Goal: Information Seeking & Learning: Compare options

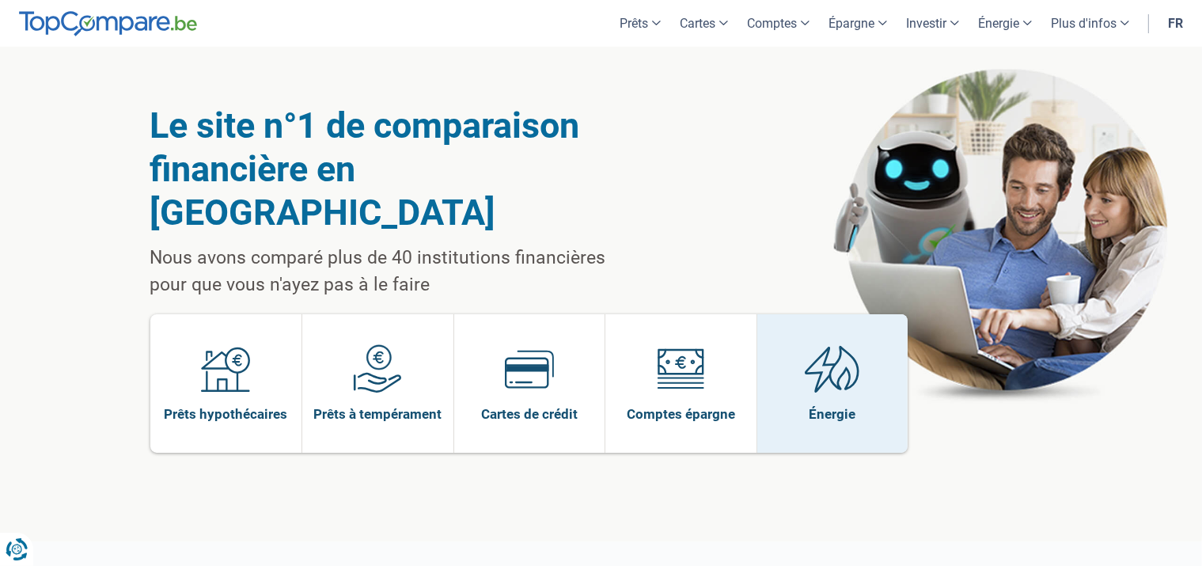
click at [850, 344] on img at bounding box center [831, 368] width 55 height 49
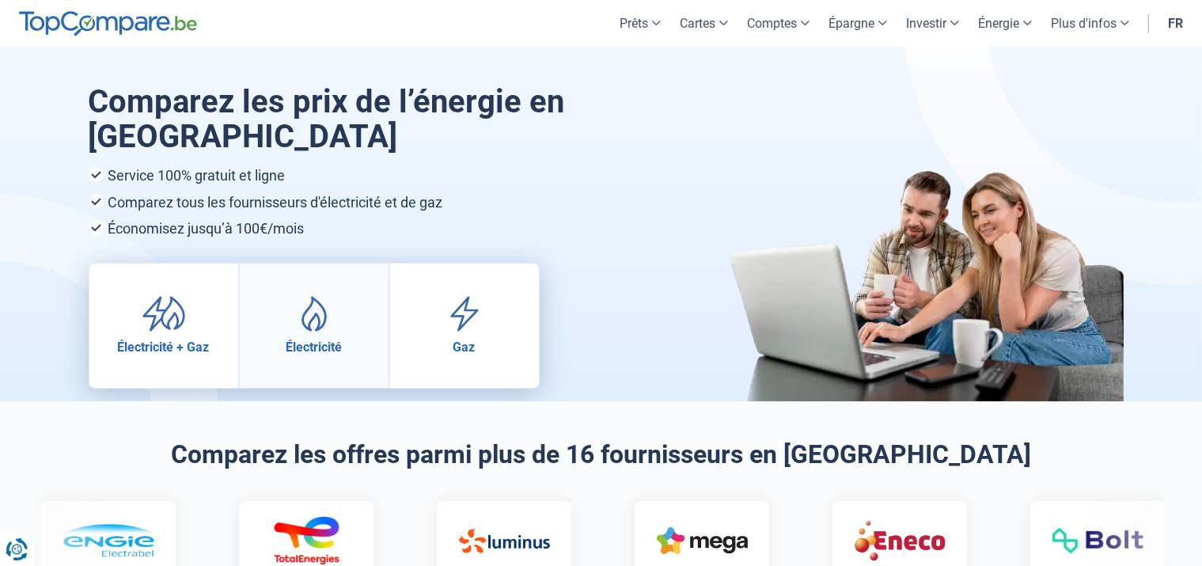
click at [327, 328] on img at bounding box center [314, 314] width 44 height 36
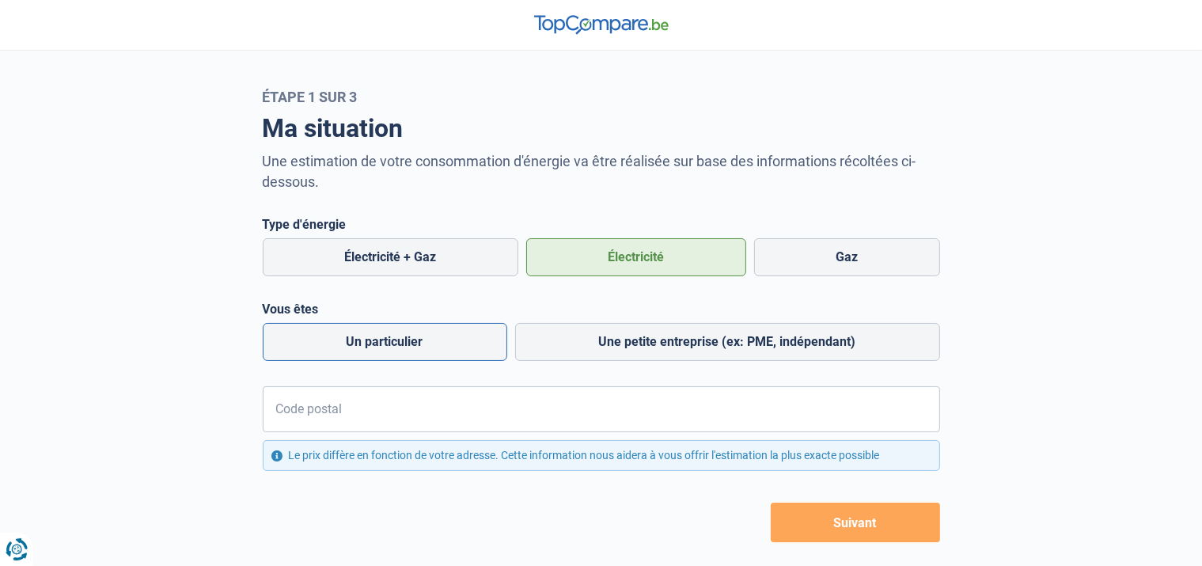
click at [393, 342] on label "Un particulier" at bounding box center [385, 342] width 244 height 38
click at [393, 342] on input "Un particulier" at bounding box center [385, 342] width 244 height 38
radio input "true"
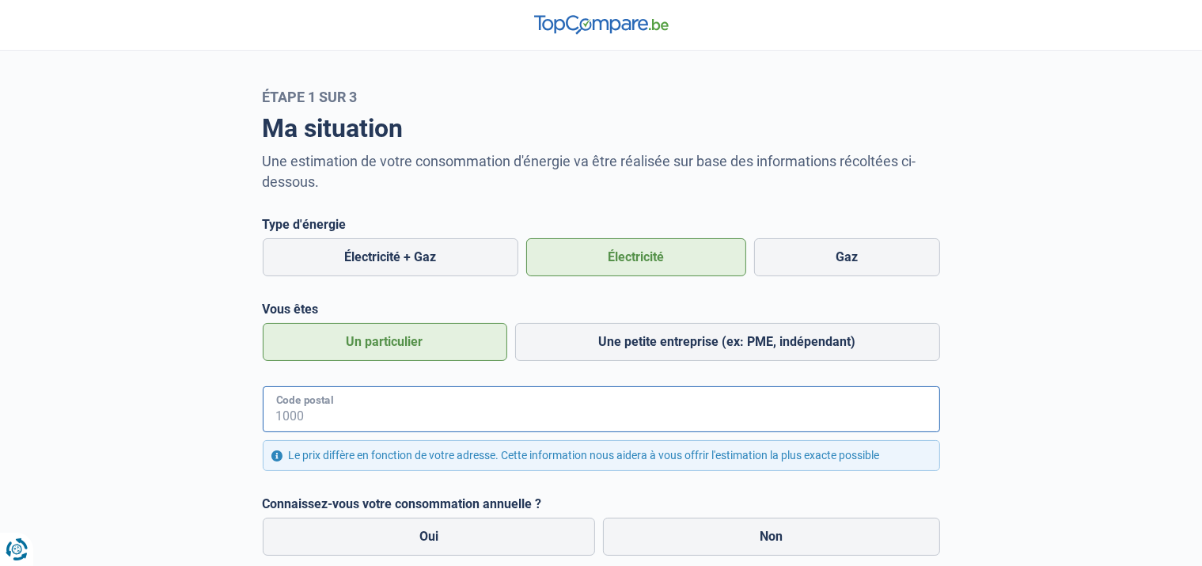
click at [363, 414] on input "Code postal" at bounding box center [601, 409] width 677 height 46
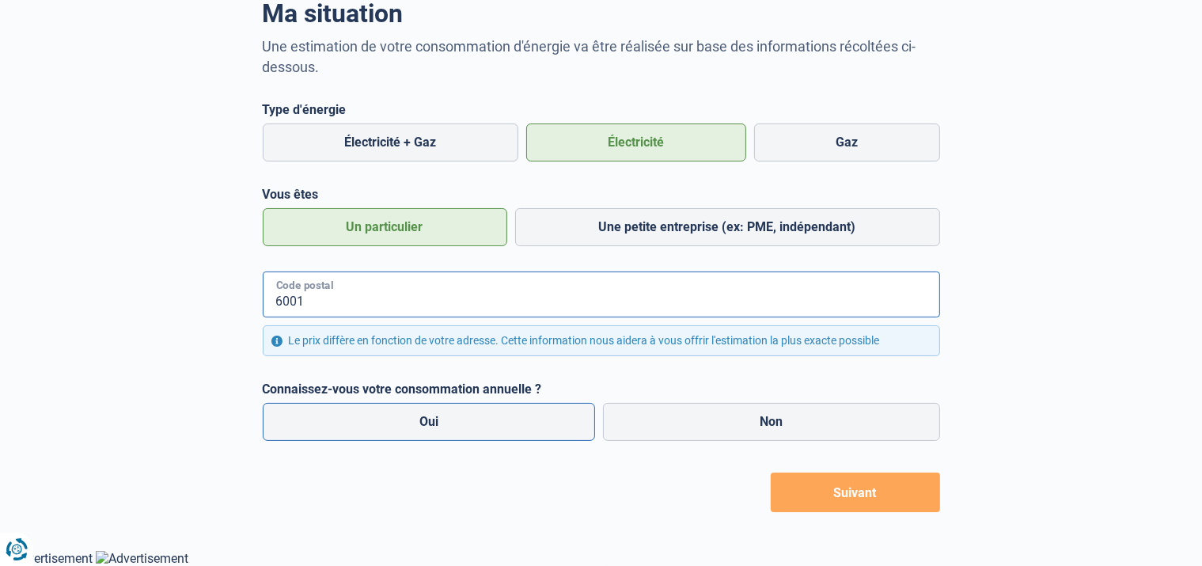
type input "6001"
click at [445, 419] on label "Oui" at bounding box center [429, 422] width 333 height 38
click at [445, 419] on input "Oui" at bounding box center [429, 422] width 333 height 38
radio input "true"
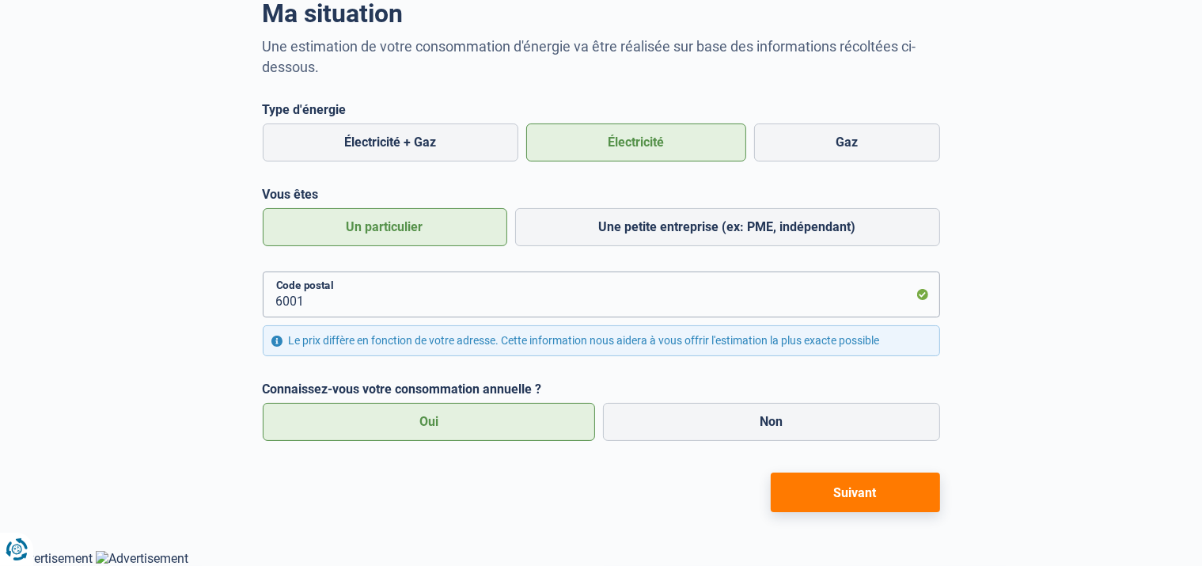
click at [850, 494] on button "Suivant" at bounding box center [854, 492] width 169 height 40
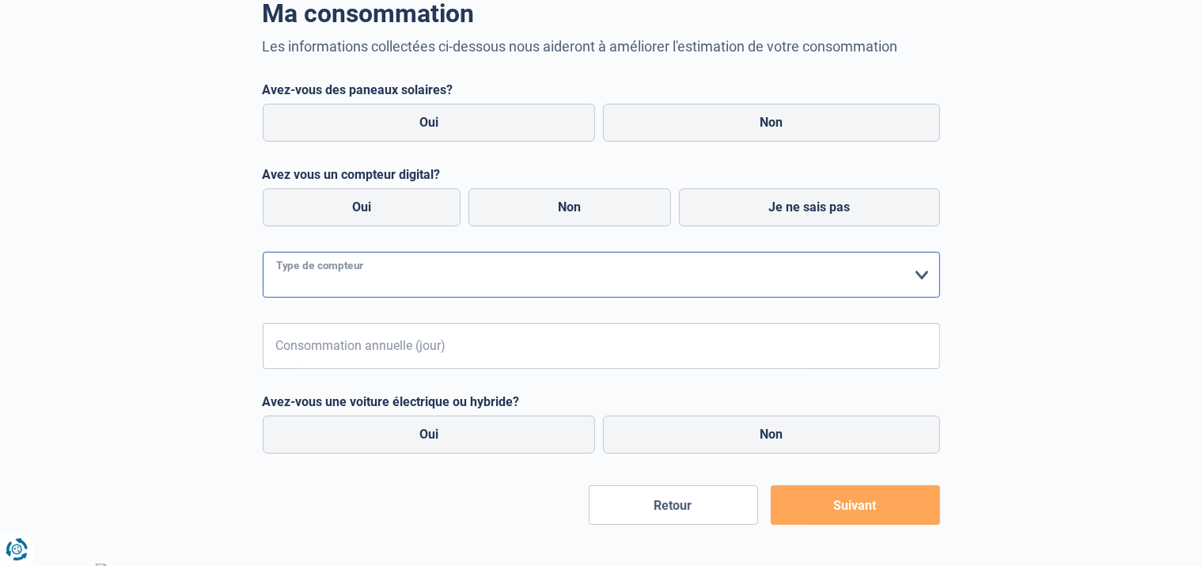
click at [348, 278] on select "form.selectOption Mono-horaire Bi-horaire Mono-horaire + exclusif nuit Bi-horai…" at bounding box center [601, 275] width 677 height 46
select select "day_single_rate"
click at [263, 252] on select "form.selectOption Mono-horaire Bi-horaire Mono-horaire + exclusif nuit Bi-horai…" at bounding box center [601, 275] width 677 height 46
click at [362, 350] on input "Consommation annuelle (jour)" at bounding box center [621, 346] width 637 height 46
type input "2000"
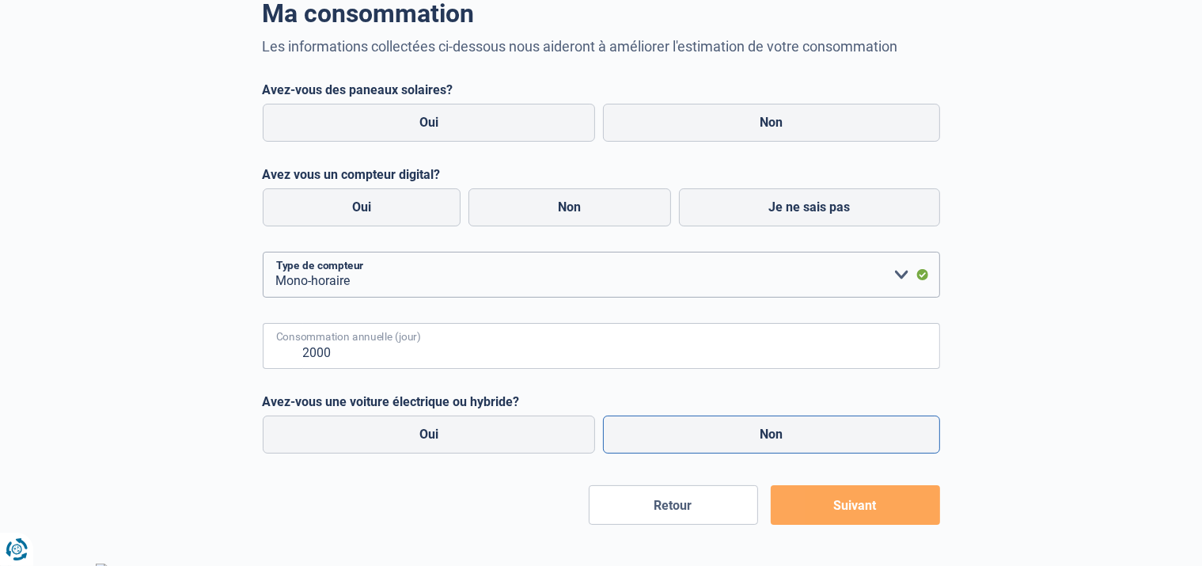
click at [742, 431] on label "Non" at bounding box center [771, 434] width 337 height 38
click at [742, 431] on input "Non" at bounding box center [771, 434] width 337 height 38
radio input "true"
radio input "false"
radio input "true"
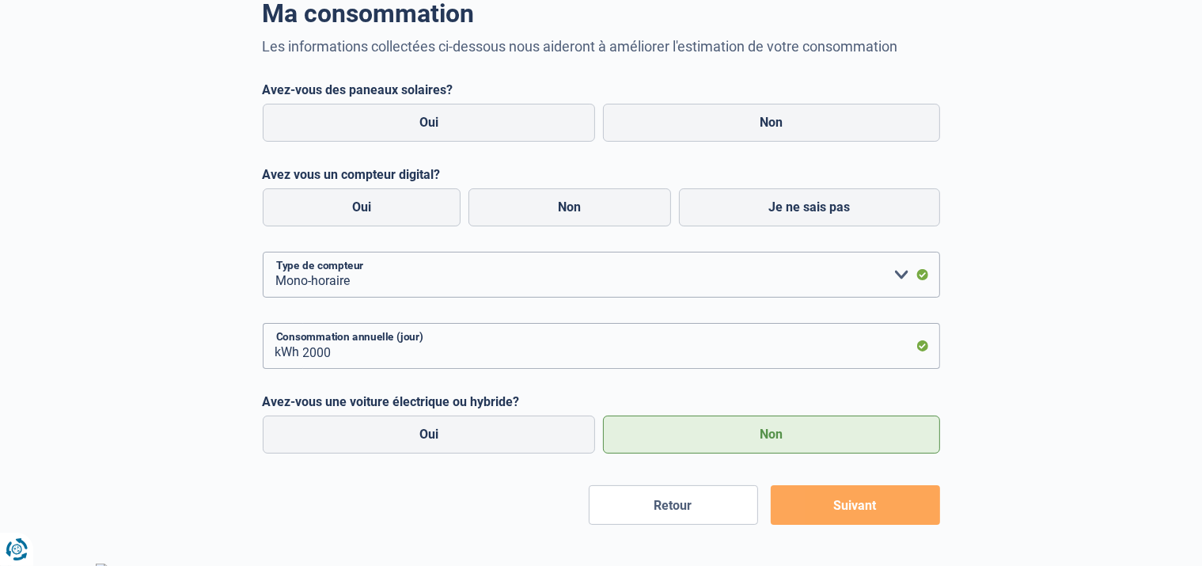
click at [857, 508] on button "Suivant" at bounding box center [854, 505] width 169 height 40
radio input "false"
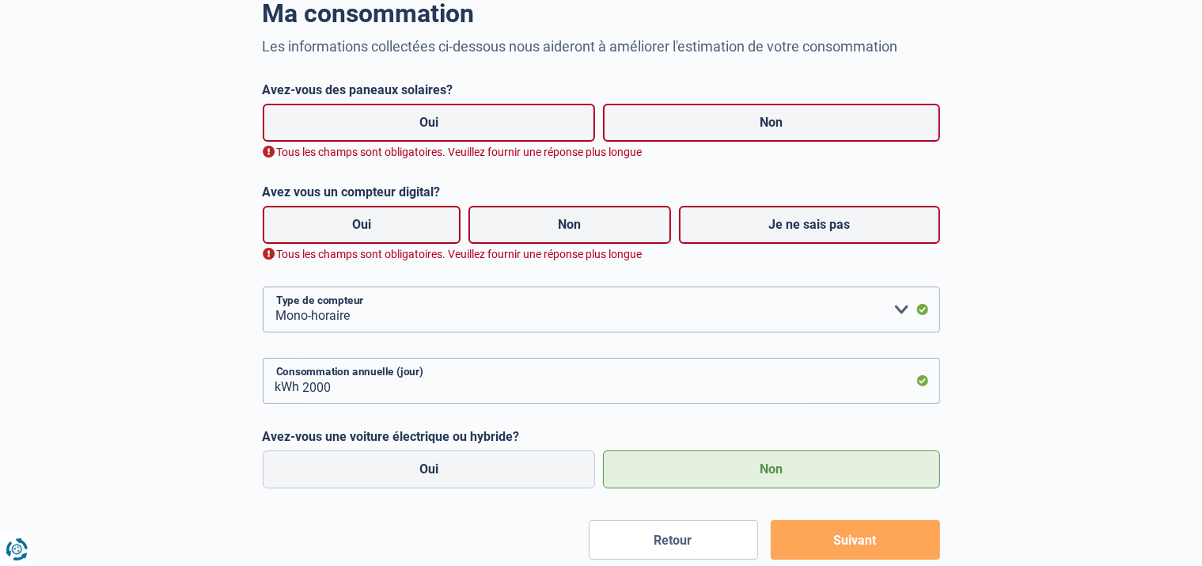
scroll to position [162, 0]
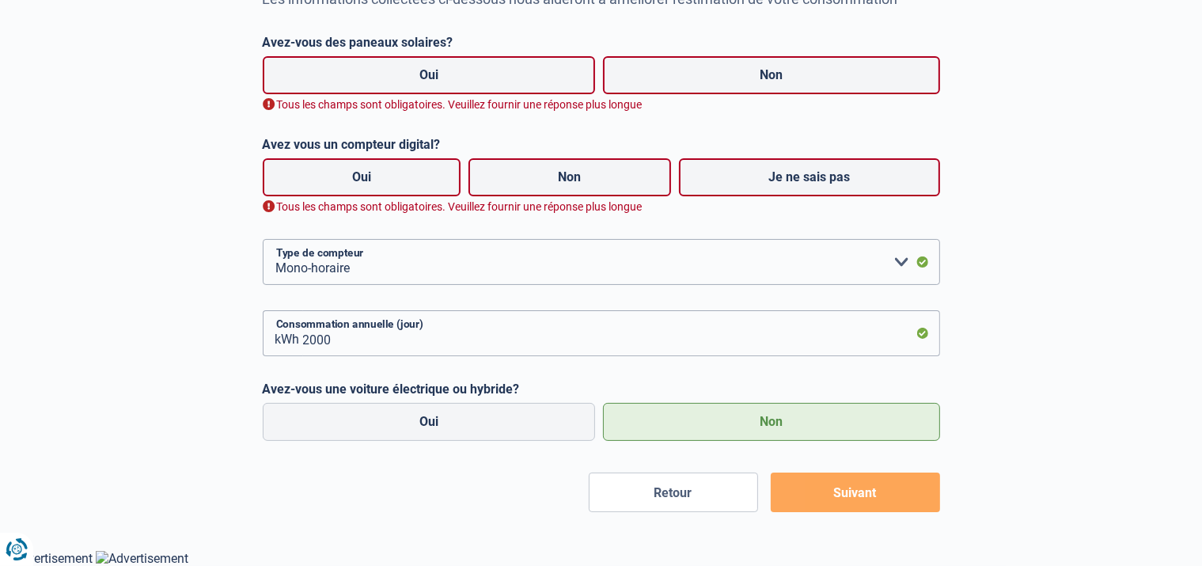
click at [379, 176] on label "Oui" at bounding box center [362, 177] width 199 height 38
click at [379, 176] on input "Oui" at bounding box center [362, 177] width 199 height 38
radio input "true"
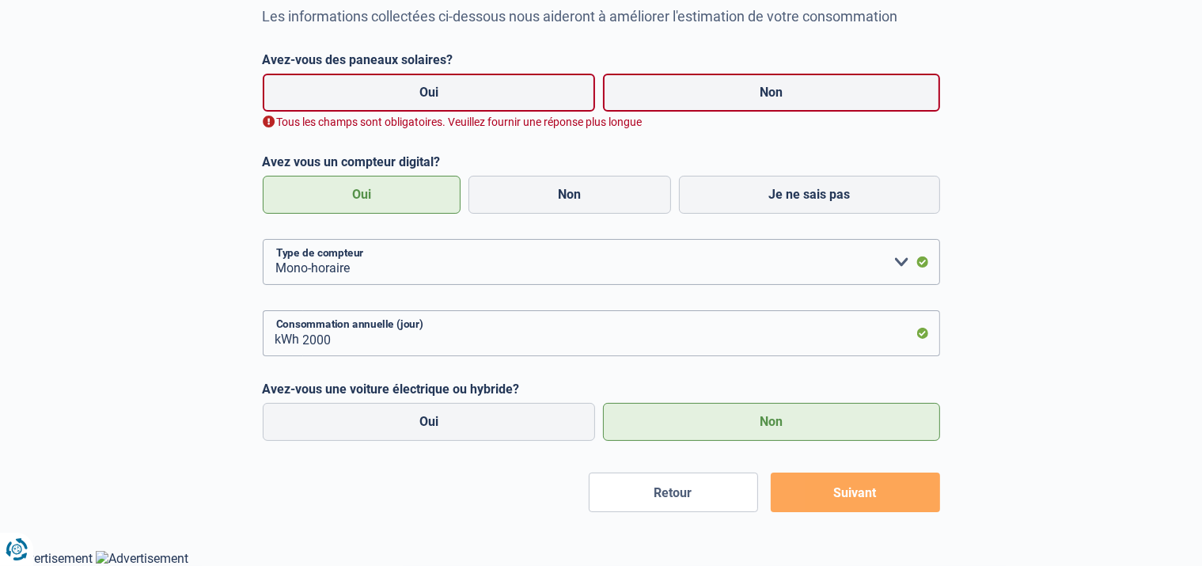
scroll to position [146, 0]
click at [426, 89] on label "Oui" at bounding box center [429, 93] width 333 height 38
click at [426, 89] on input "Oui" at bounding box center [429, 93] width 333 height 38
radio input "true"
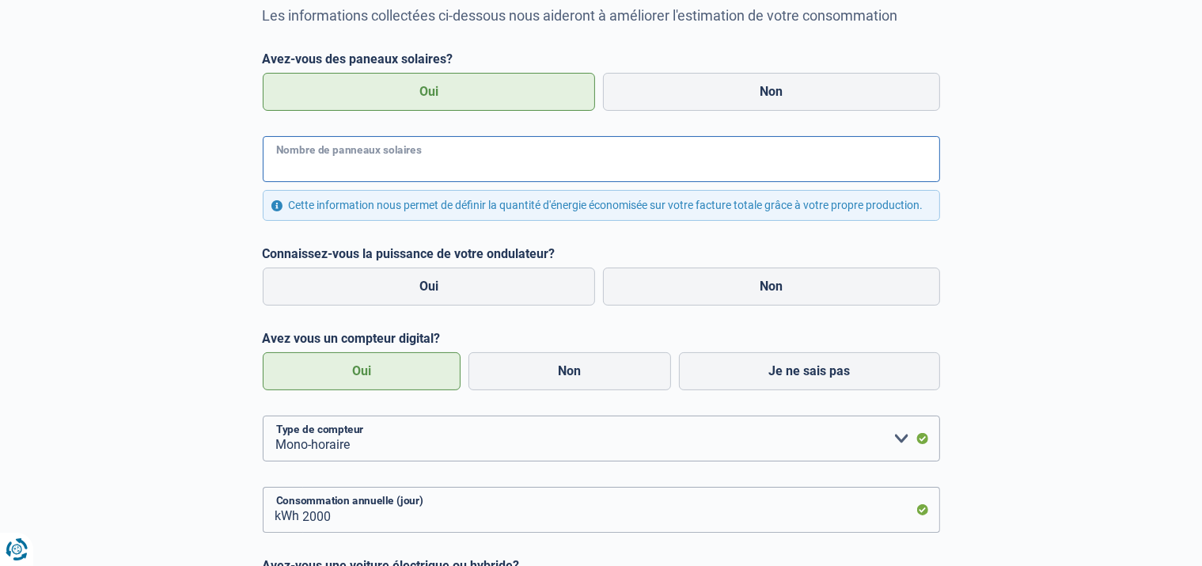
click at [327, 155] on input "Nombre de panneaux solaires" at bounding box center [601, 159] width 677 height 46
type input "6"
click at [418, 297] on label "Oui" at bounding box center [429, 286] width 333 height 38
click at [418, 297] on input "Oui" at bounding box center [429, 286] width 333 height 38
radio input "true"
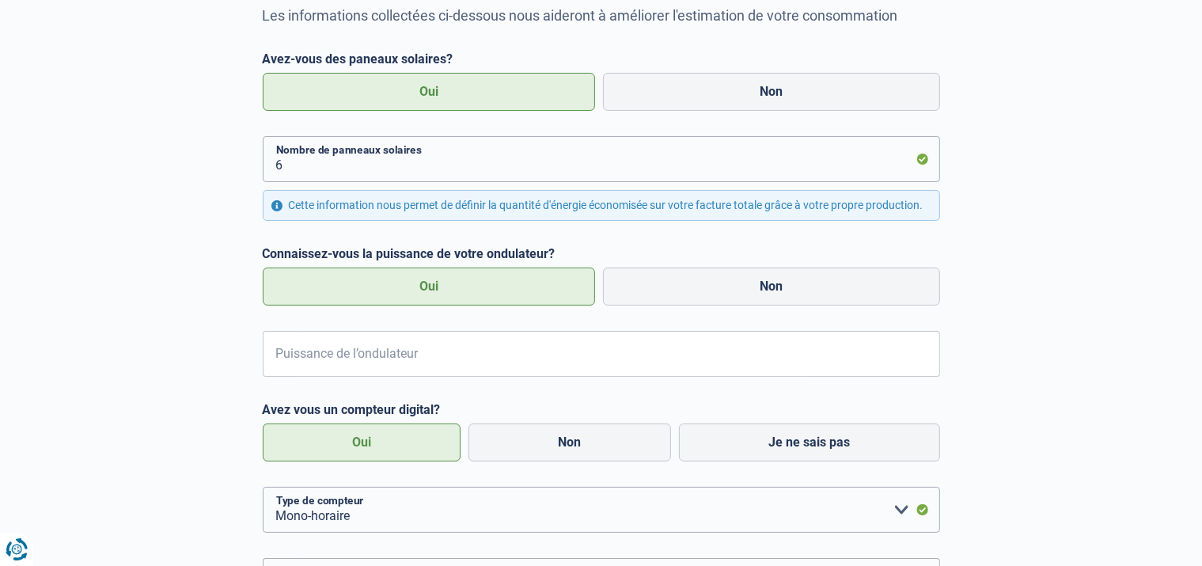
click at [429, 299] on label "Oui" at bounding box center [429, 286] width 333 height 38
click at [429, 299] on input "Oui" at bounding box center [429, 286] width 333 height 38
click at [437, 365] on input "Puissance de l’ondulateur" at bounding box center [621, 354] width 637 height 46
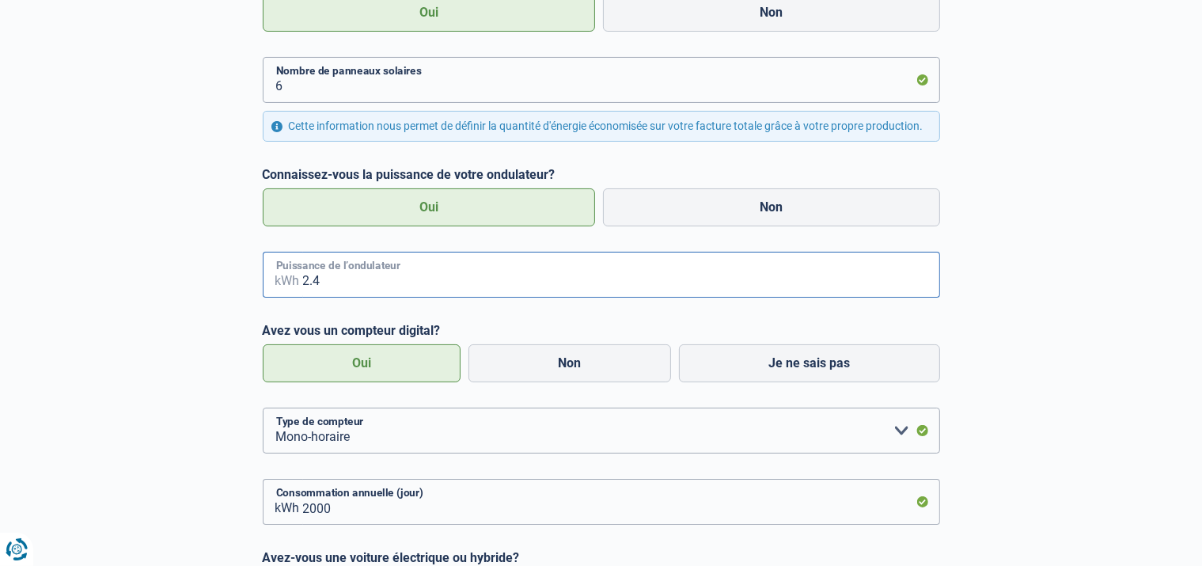
scroll to position [383, 0]
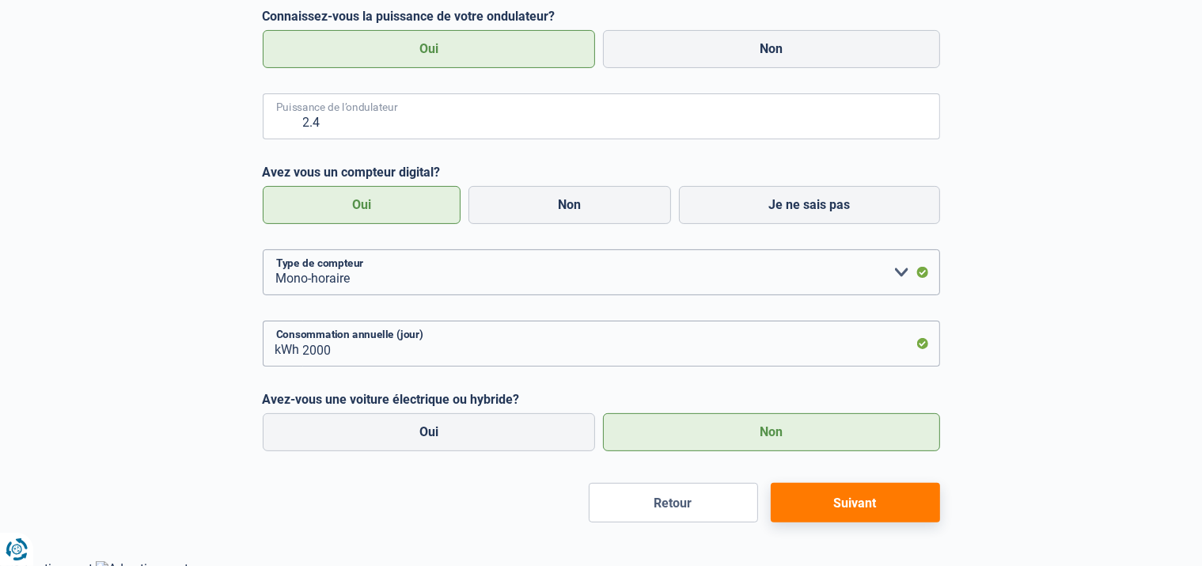
click at [809, 515] on button "Suivant" at bounding box center [854, 503] width 169 height 40
click at [357, 131] on input "2.4" at bounding box center [621, 116] width 637 height 46
click at [856, 510] on button "Suivant" at bounding box center [854, 503] width 169 height 40
type input "4"
click at [808, 502] on button "Suivant" at bounding box center [854, 503] width 169 height 40
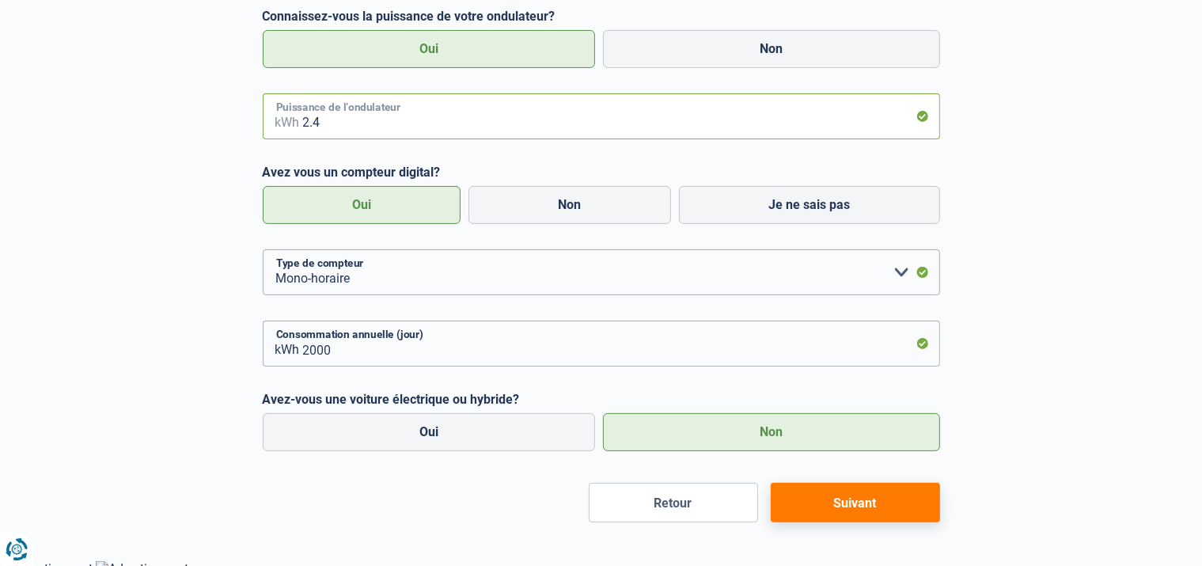
click at [304, 134] on input "2.4" at bounding box center [621, 116] width 637 height 46
click at [437, 139] on input "2.4" at bounding box center [621, 116] width 637 height 46
type input "2"
type input "2.4"
click at [838, 518] on button "Suivant" at bounding box center [854, 503] width 169 height 40
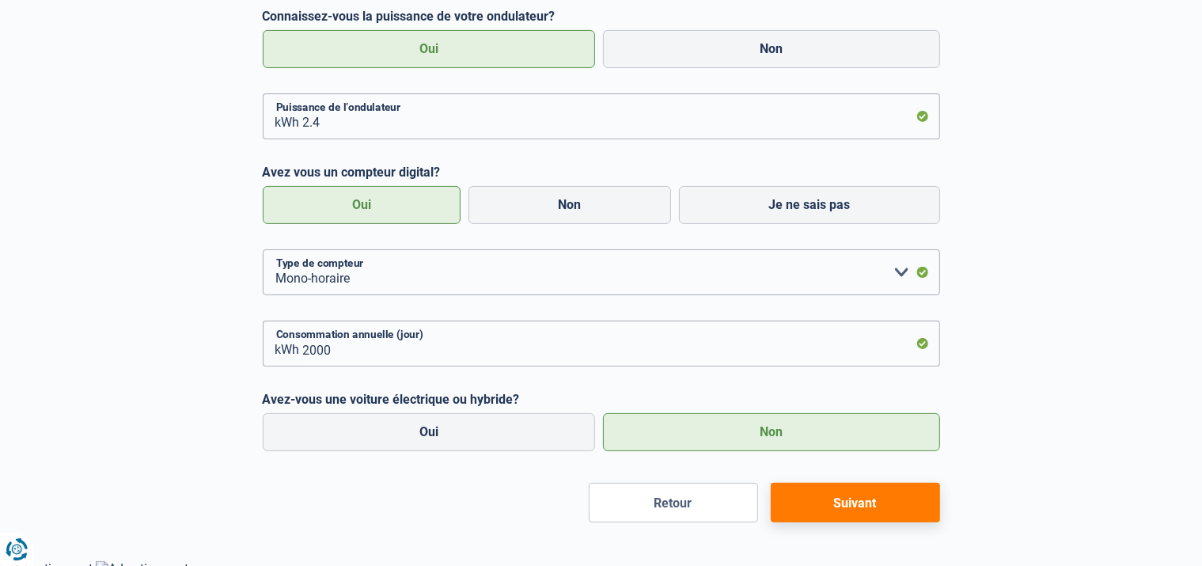
click at [536, 176] on div "Avez-vous des paneaux solaires? Oui Non 6 Nombre de panneaux solaires Cette inf…" at bounding box center [601, 133] width 677 height 638
click at [497, 219] on label "Non" at bounding box center [569, 205] width 203 height 38
click at [497, 219] on input "Non" at bounding box center [569, 205] width 203 height 38
radio input "true"
radio input "false"
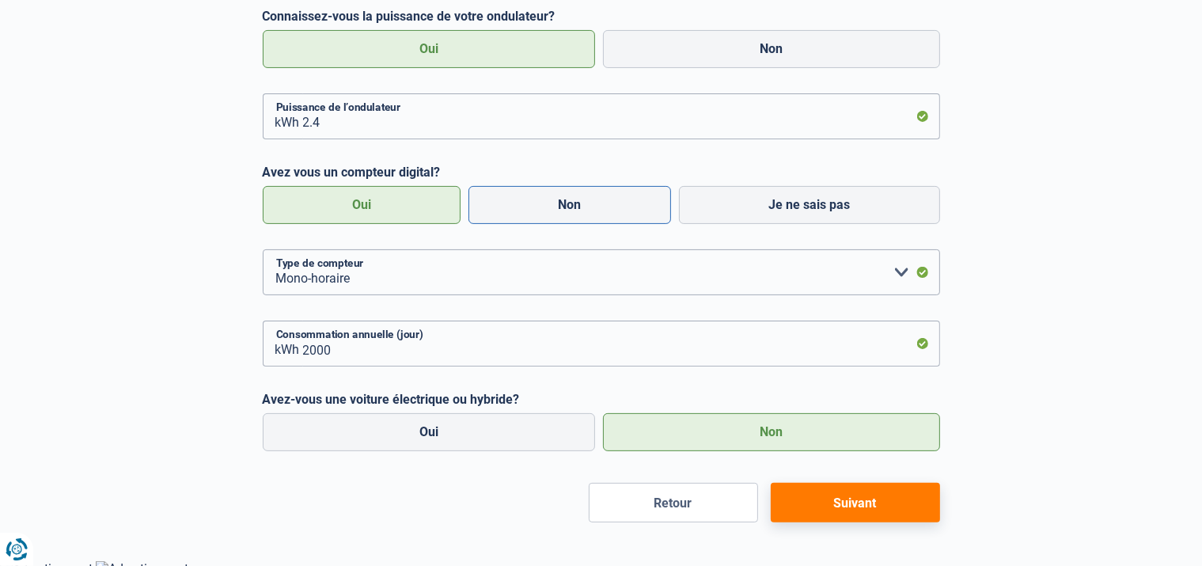
radio input "true"
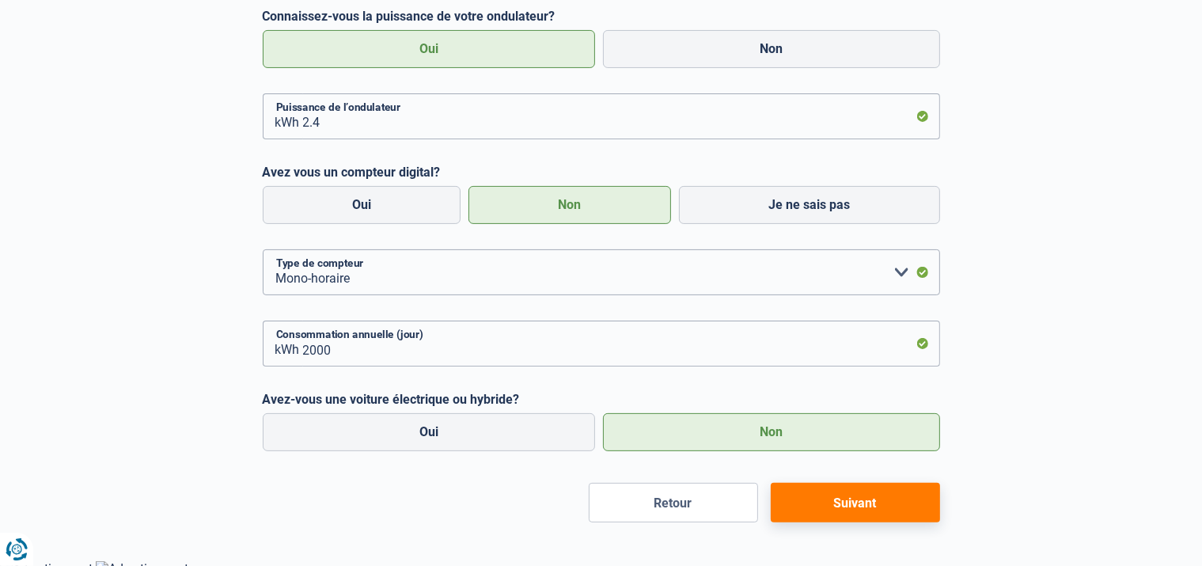
click at [851, 520] on button "Suivant" at bounding box center [854, 503] width 169 height 40
click at [334, 139] on input "2.4" at bounding box center [621, 116] width 637 height 46
type input "2"
click at [770, 483] on button "Suivant" at bounding box center [854, 503] width 169 height 40
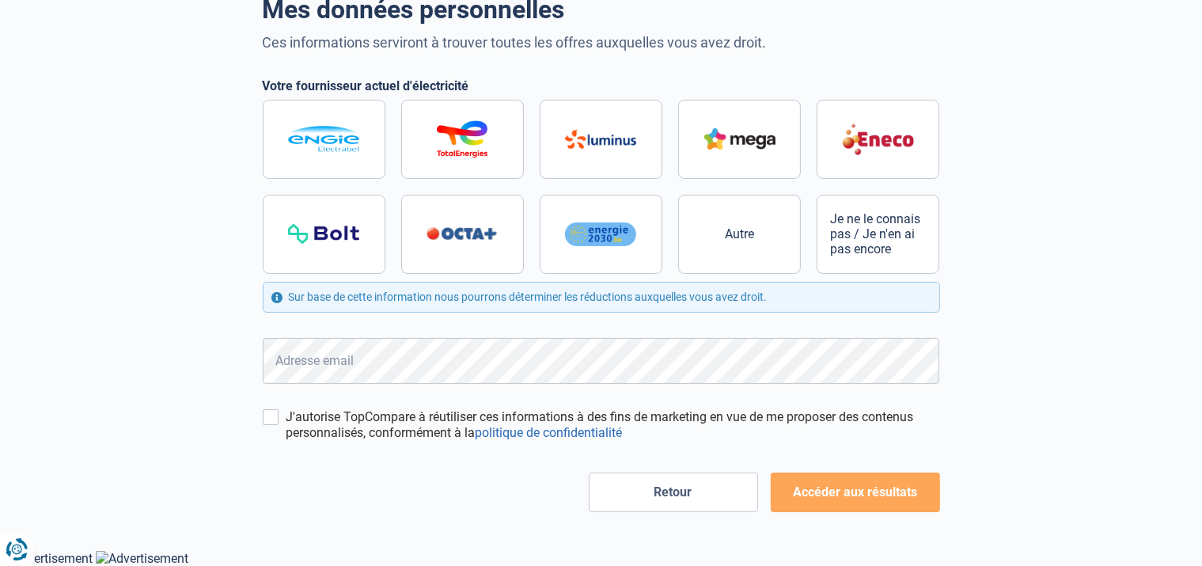
scroll to position [118, 0]
click at [342, 150] on img at bounding box center [323, 140] width 71 height 26
click at [342, 150] on input "radio" at bounding box center [601, 187] width 677 height 174
radio input "true"
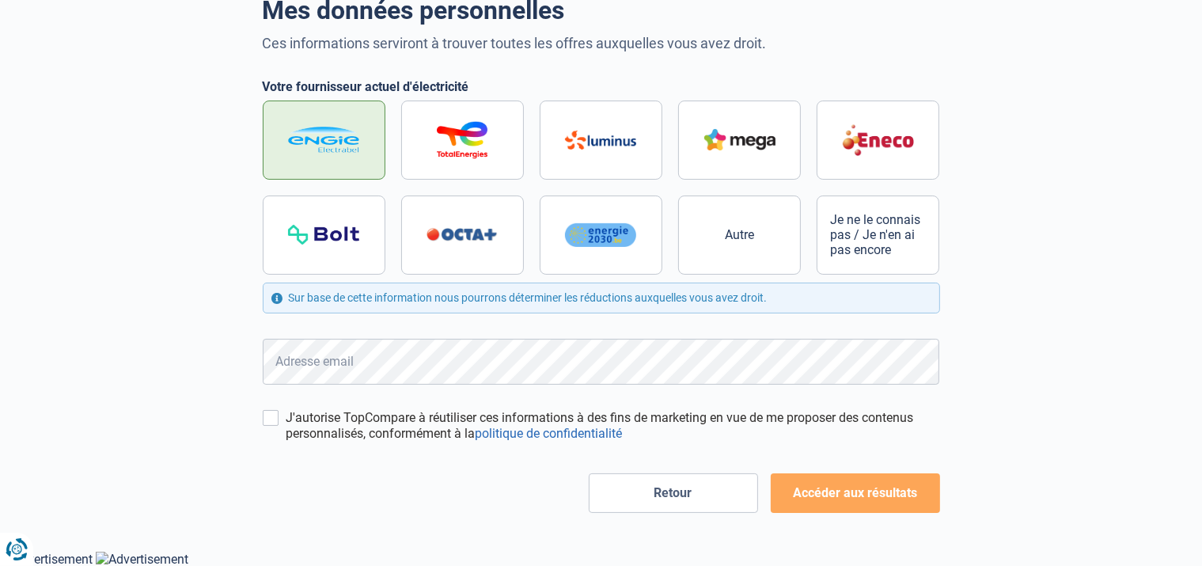
click at [331, 137] on img at bounding box center [323, 140] width 71 height 26
click at [331, 137] on input "radio" at bounding box center [601, 187] width 677 height 174
click at [274, 415] on input "J'autorise TopCompare à réutiliser ces informations à des fins de marketing en …" at bounding box center [271, 418] width 16 height 16
checkbox input "true"
click at [835, 497] on button "Accéder aux résultats" at bounding box center [854, 493] width 169 height 40
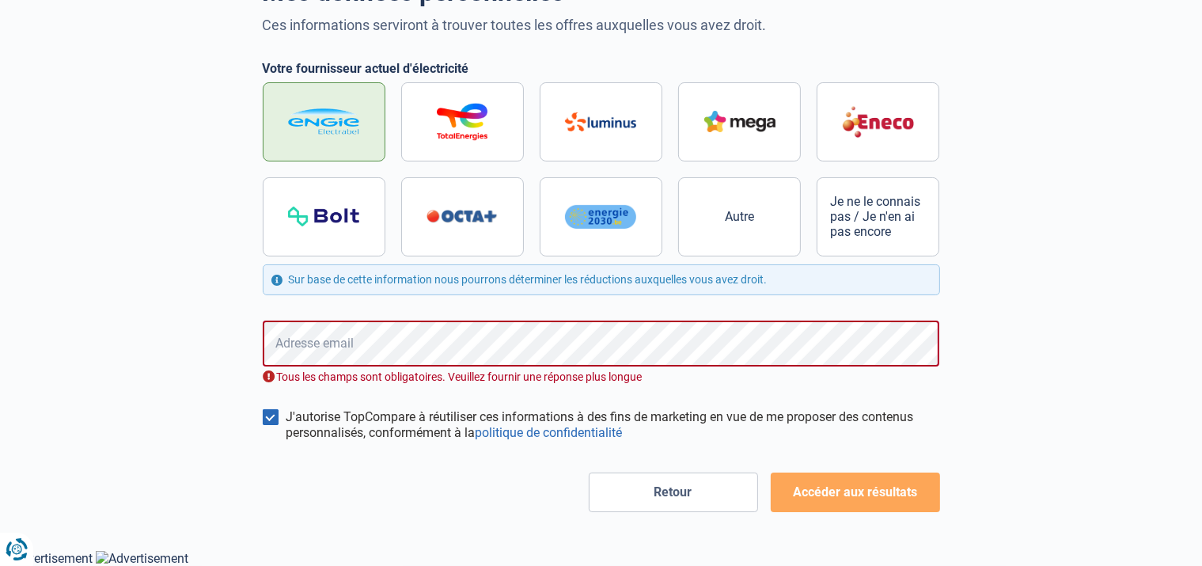
scroll to position [0, 0]
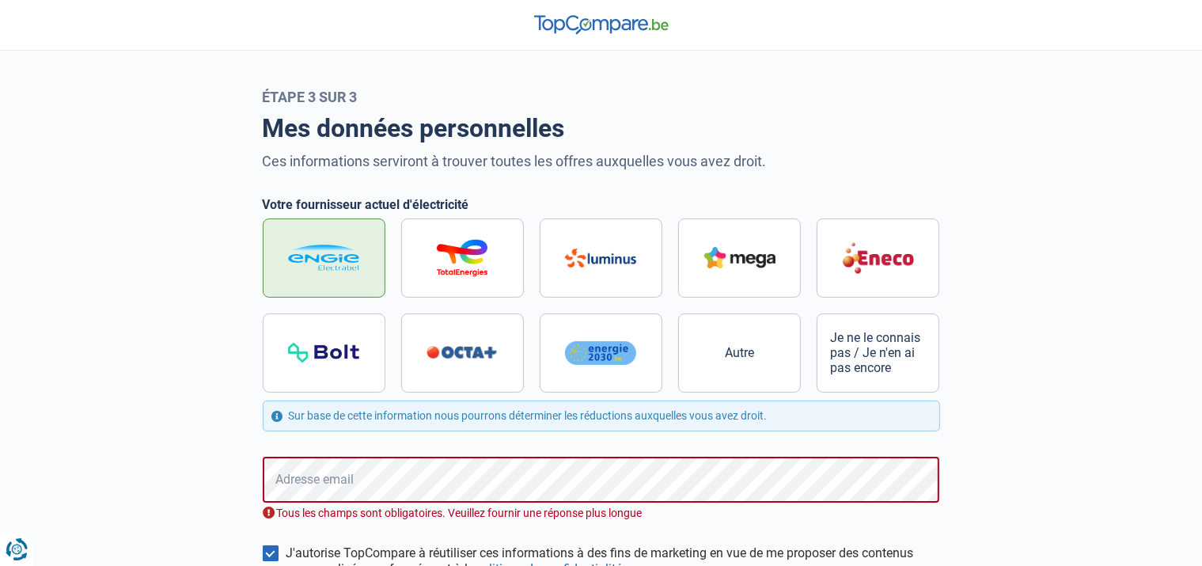
scroll to position [136, 0]
